Goal: Information Seeking & Learning: Learn about a topic

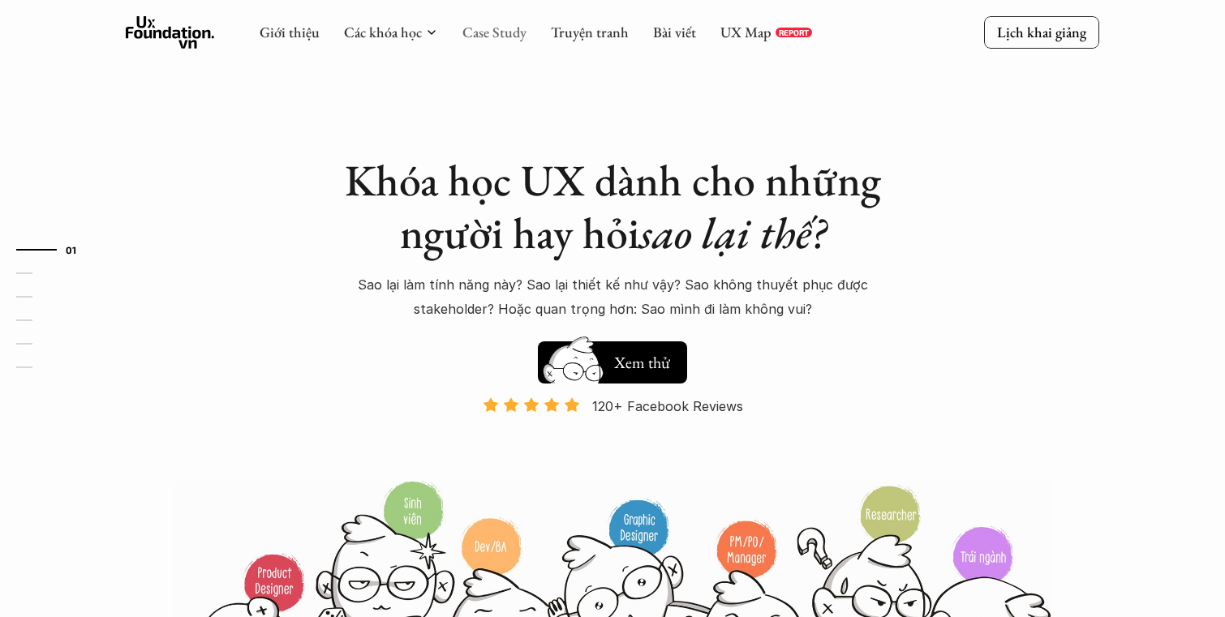
click at [499, 32] on link "Case Study" at bounding box center [494, 32] width 64 height 19
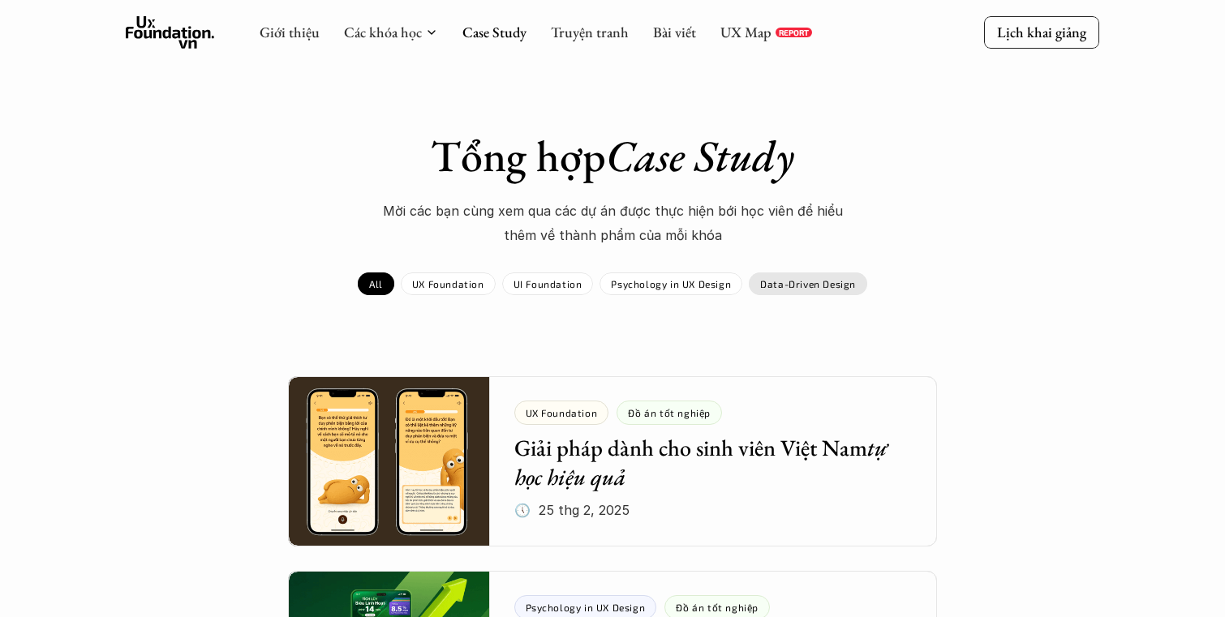
click at [763, 290] on div "Data-Driven Design" at bounding box center [808, 284] width 118 height 23
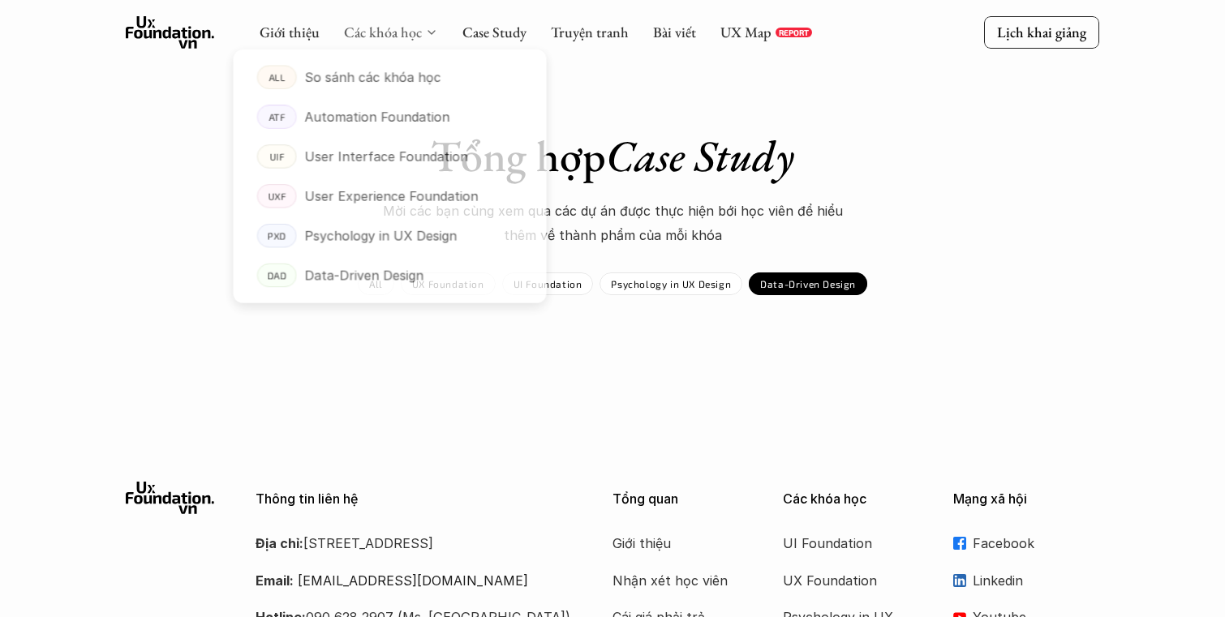
click at [415, 36] on link "Các khóa học" at bounding box center [383, 32] width 78 height 19
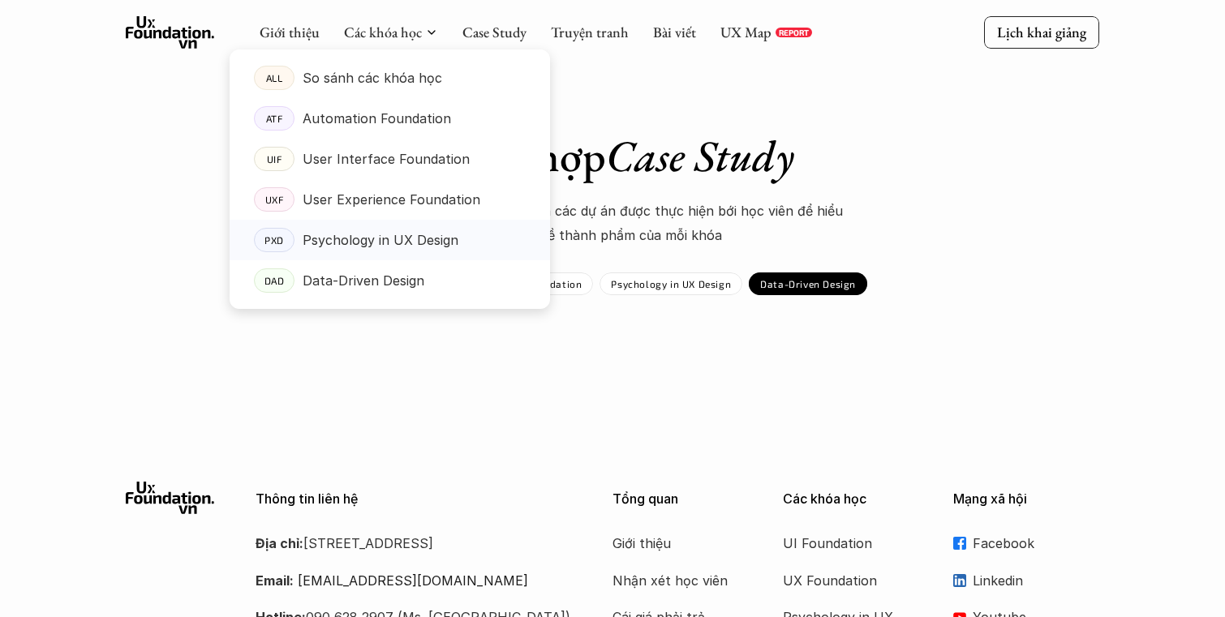
click at [338, 247] on p "Psychology in UX Design" at bounding box center [381, 240] width 156 height 24
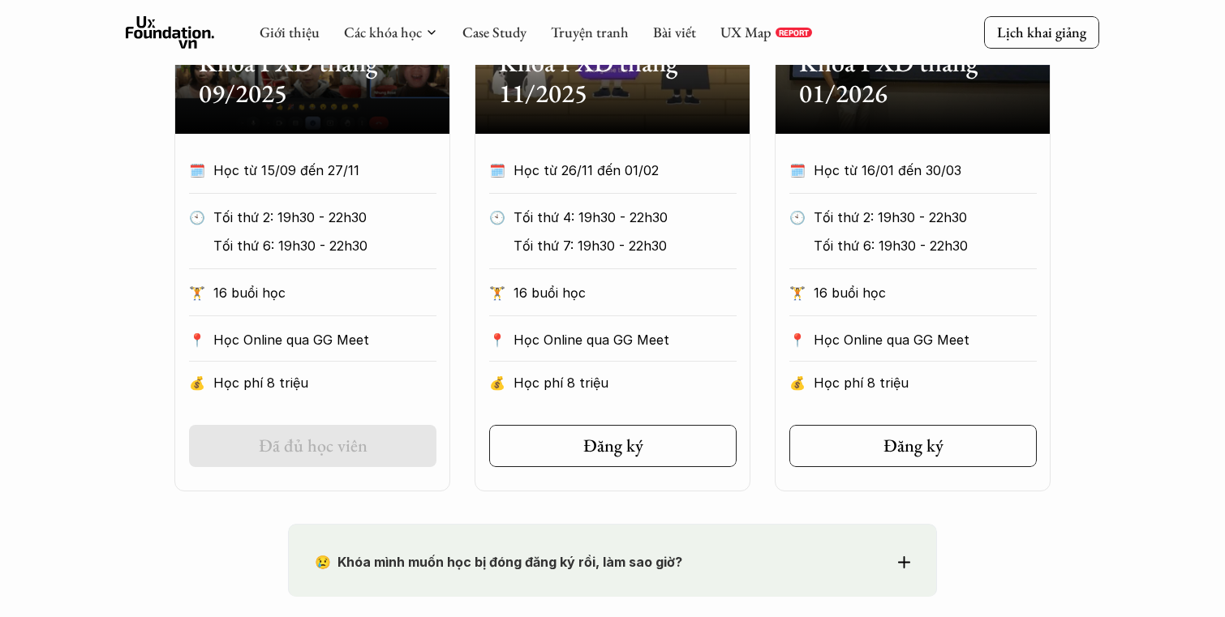
scroll to position [832, 0]
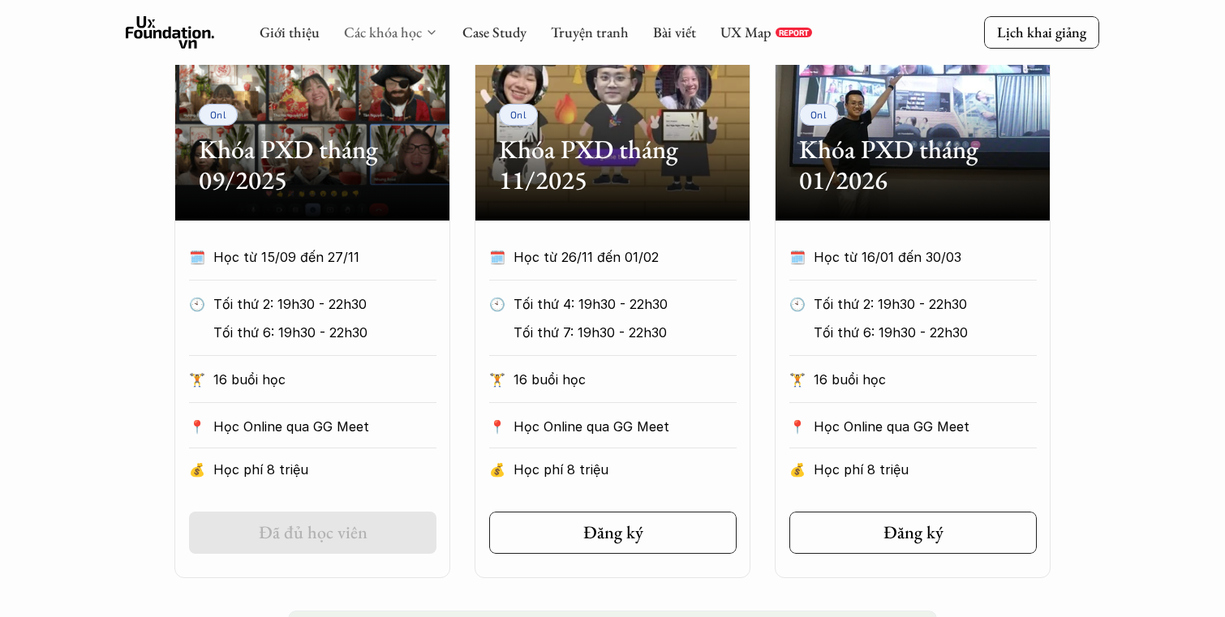
click at [405, 28] on link "Các khóa học" at bounding box center [383, 32] width 78 height 19
click at [428, 32] on polyline at bounding box center [431, 32] width 6 height 3
click at [421, 35] on div "Các khóa học" at bounding box center [391, 33] width 94 height 18
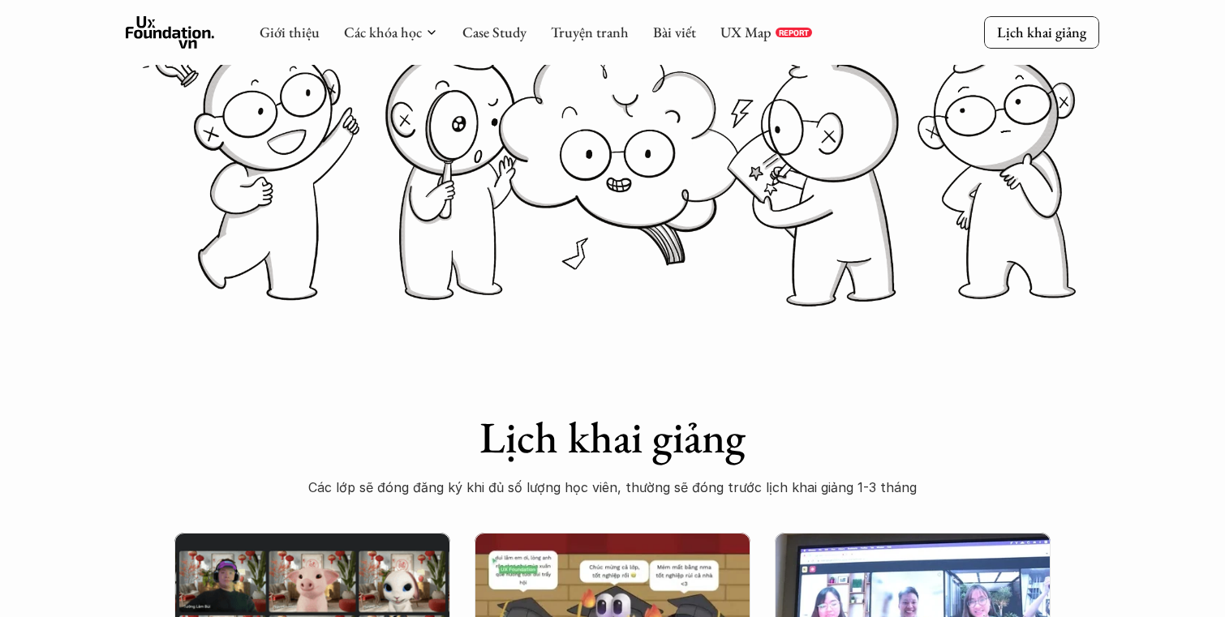
scroll to position [187, 0]
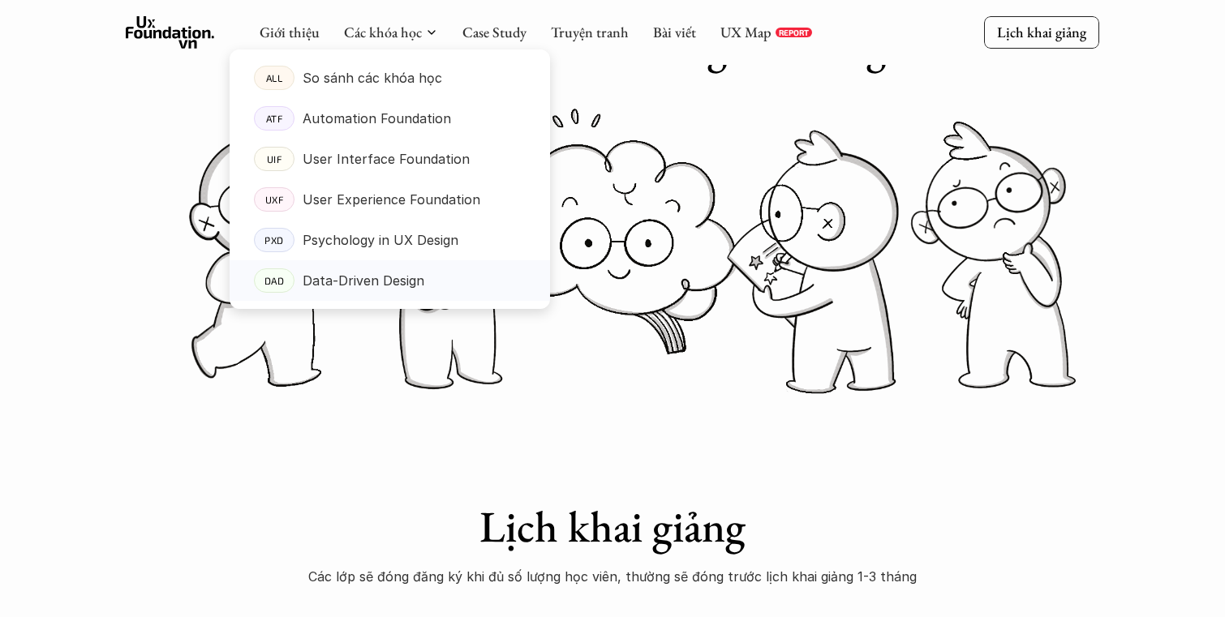
click at [310, 286] on p "Data-Driven Design" at bounding box center [364, 281] width 122 height 24
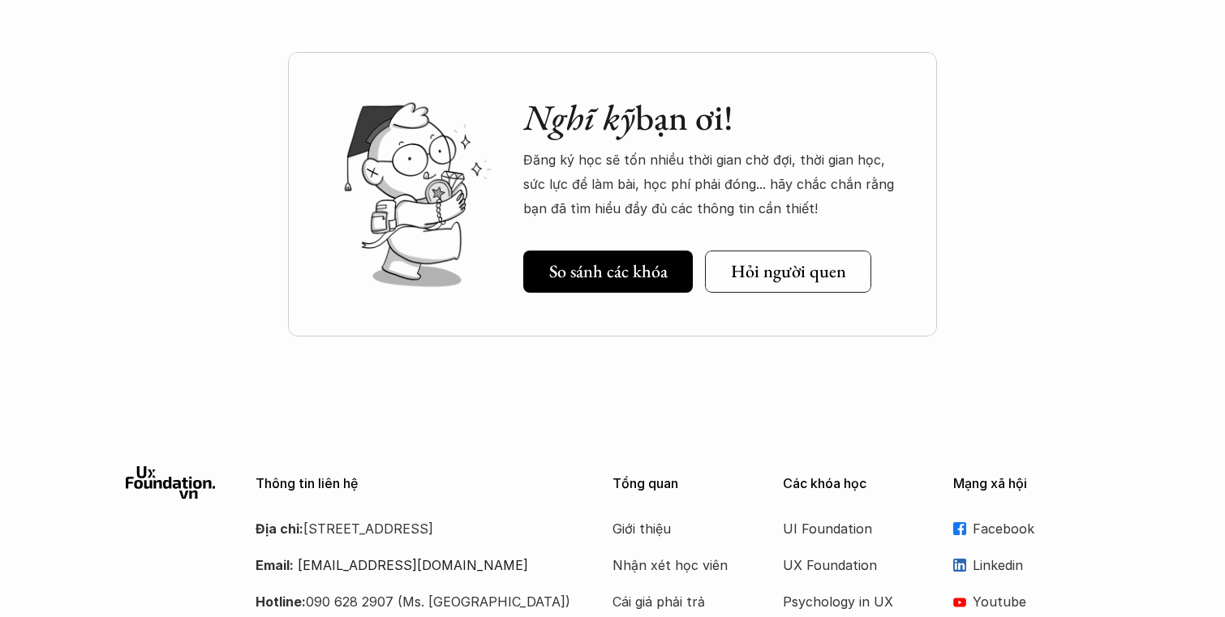
scroll to position [6578, 0]
